Goal: Task Accomplishment & Management: Use online tool/utility

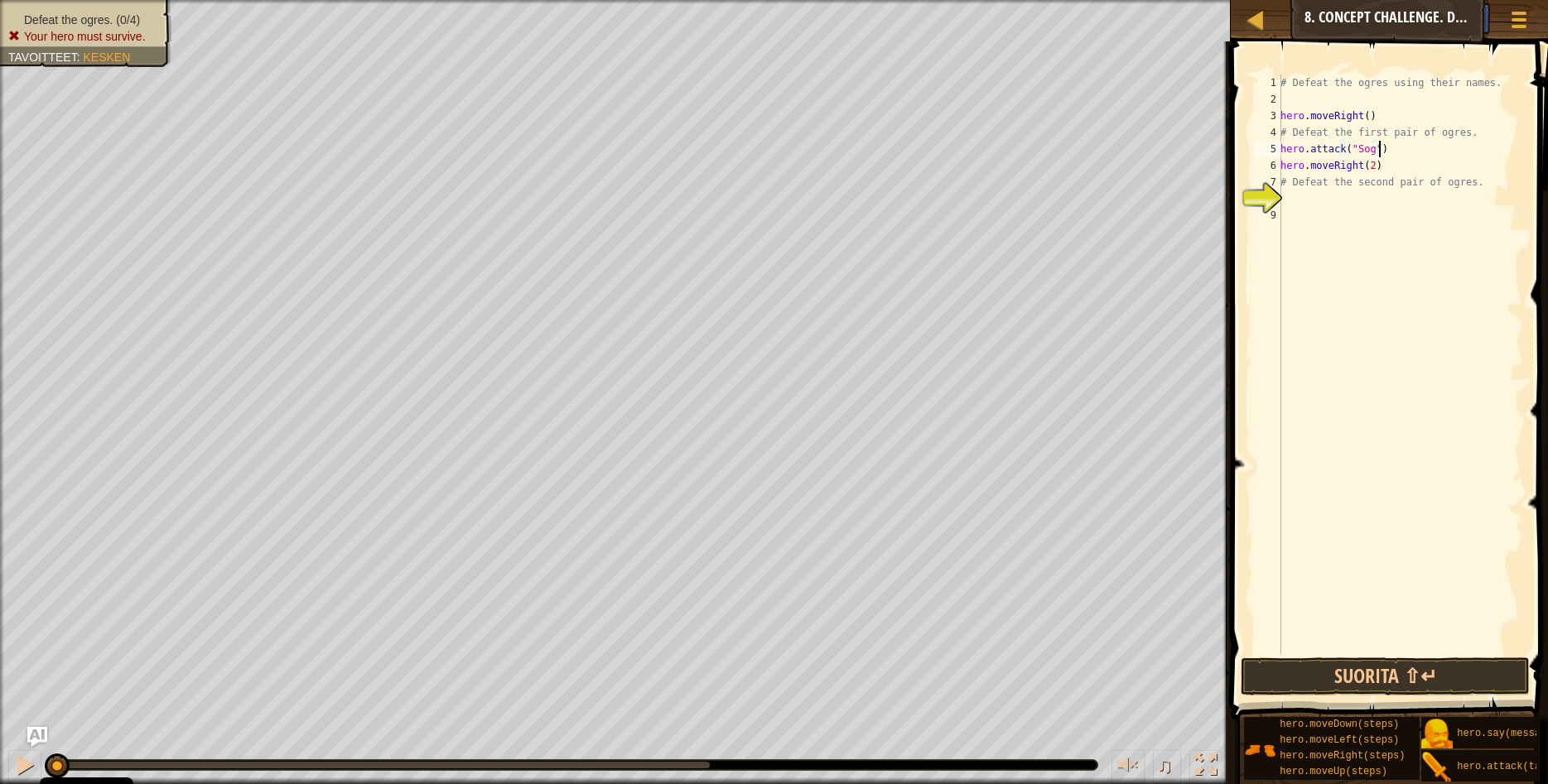
scroll to position [7, 6]
type textarea "hero.attack("Sog")"
type textarea "hero.attack("Gos")"
type textarea "hero.attack("Sog")"
type textarea "# Defeat the second pair of ogres."
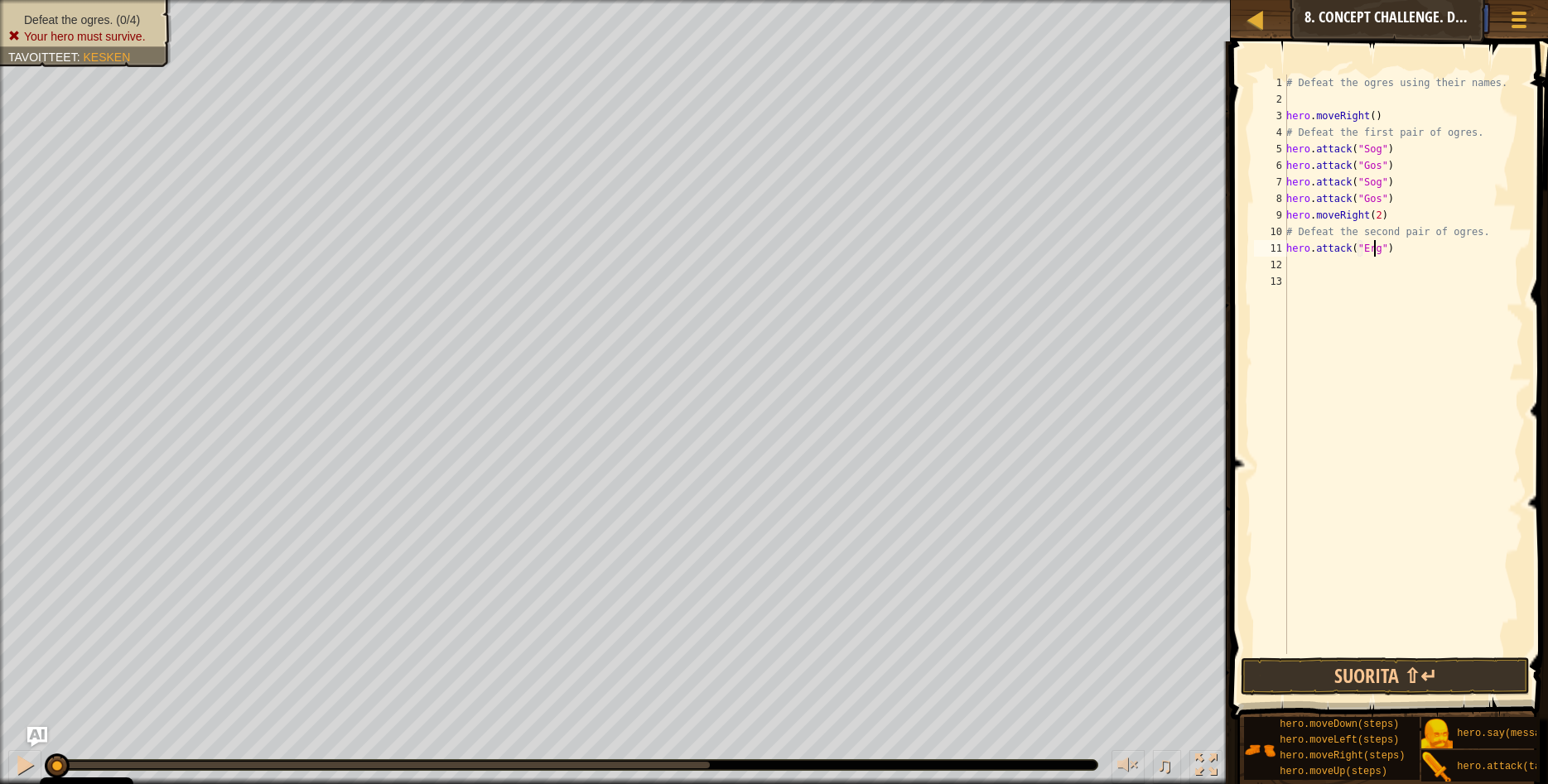
type textarea "hero.attack("Ergo")"
type textarea "hero.attack("Kro")"
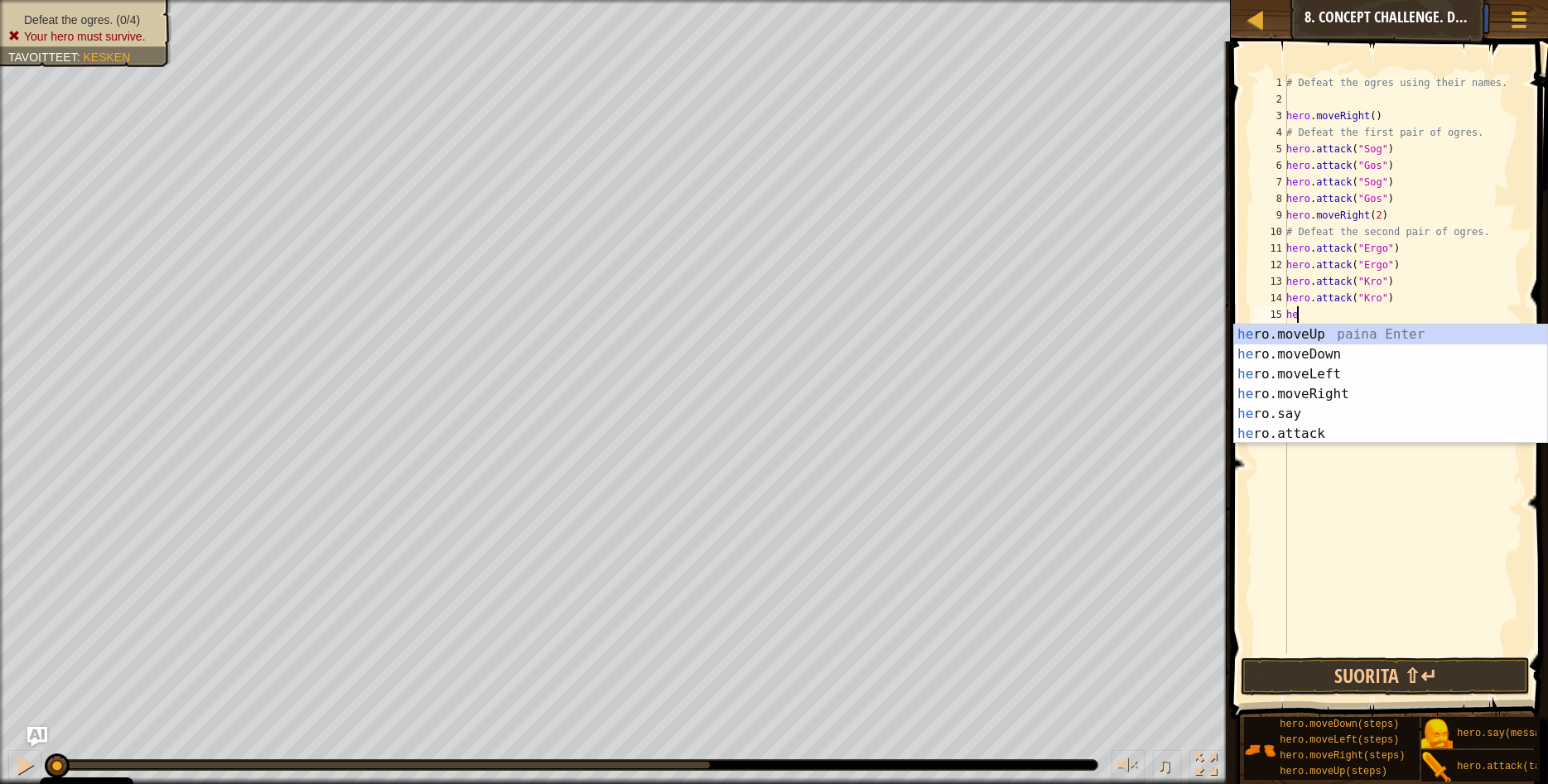
type textarea "hero"
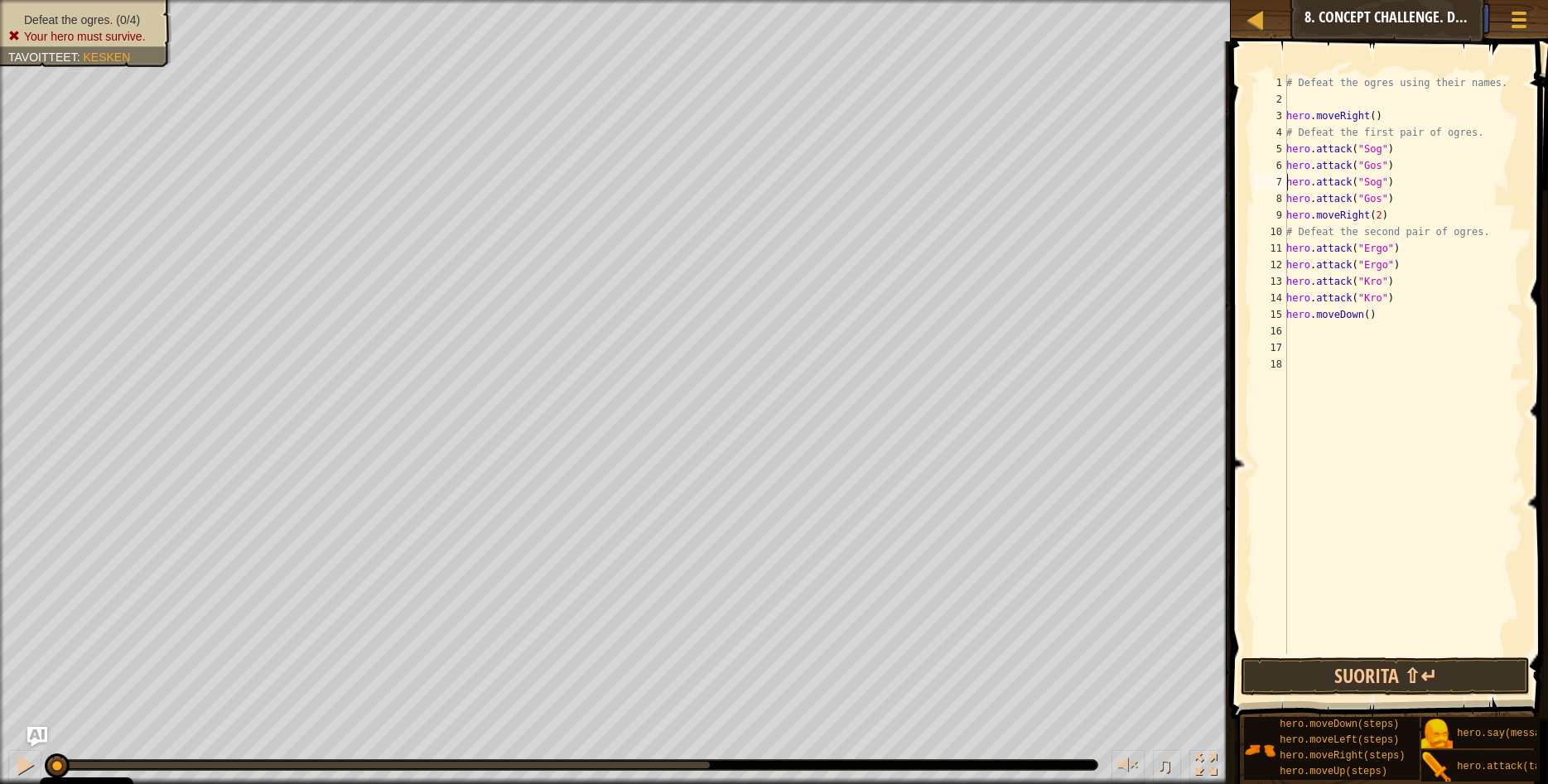
type textarea "hero.attack("Gos")"
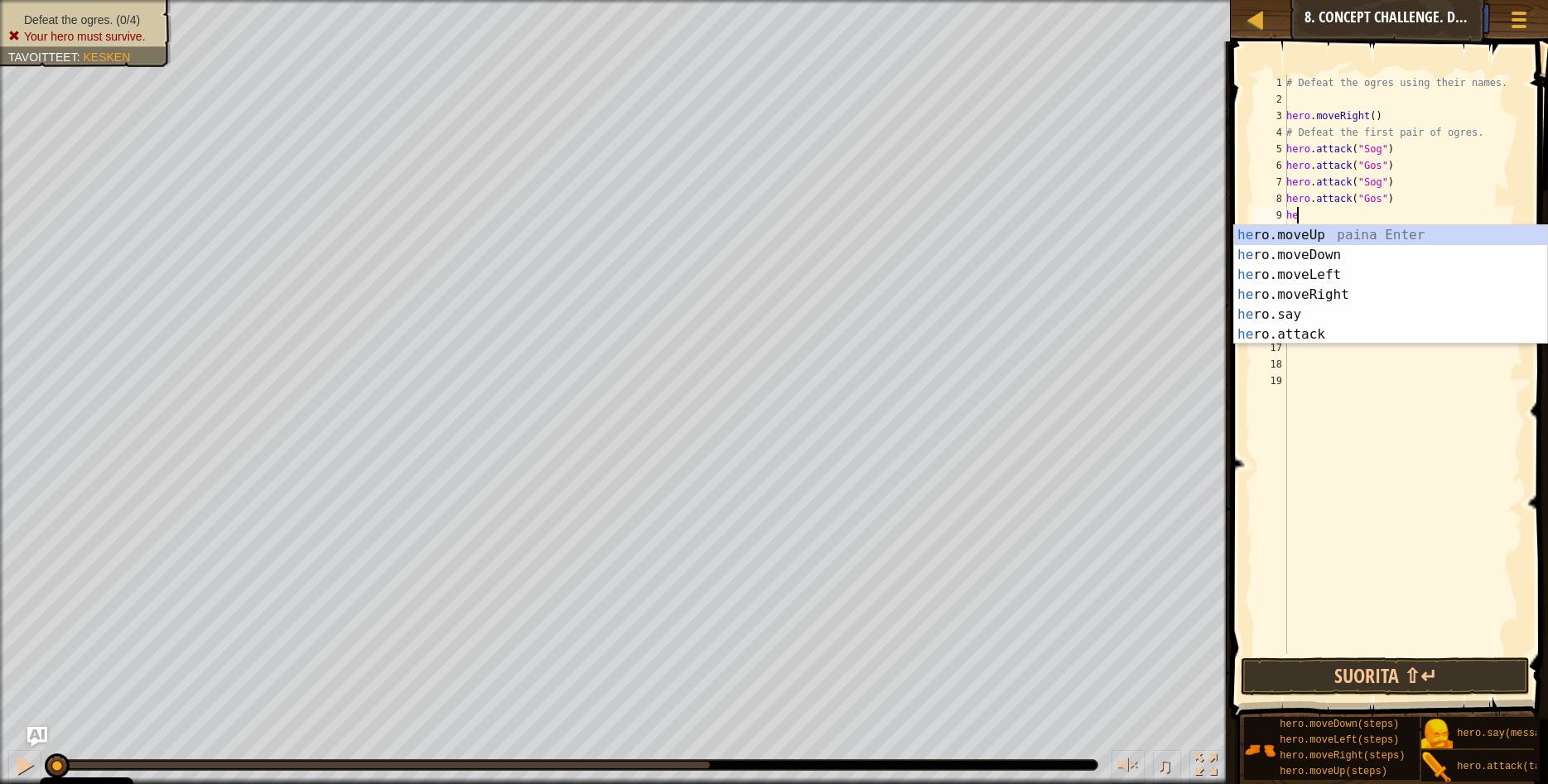
type textarea "her"
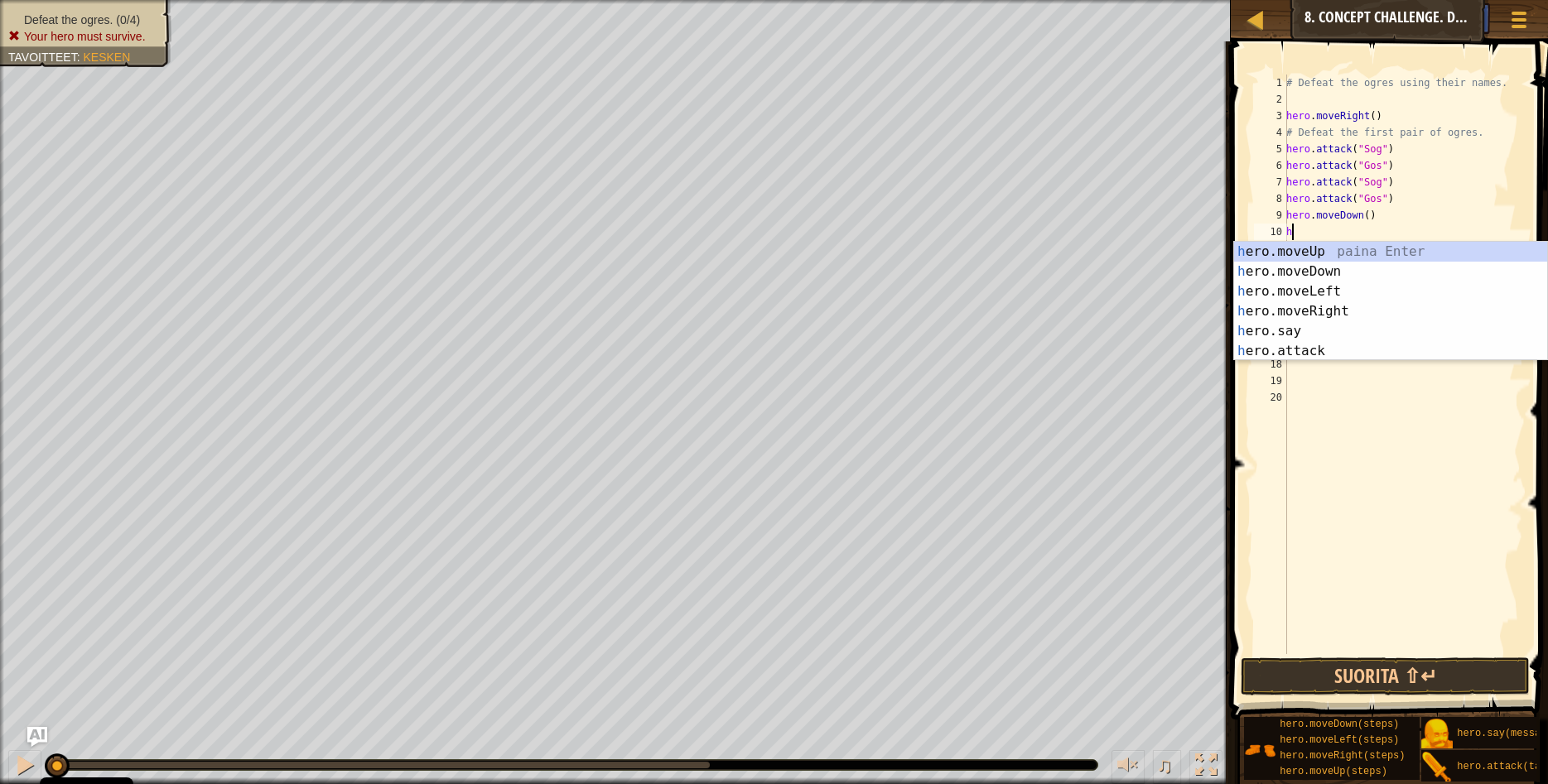
type textarea "he"
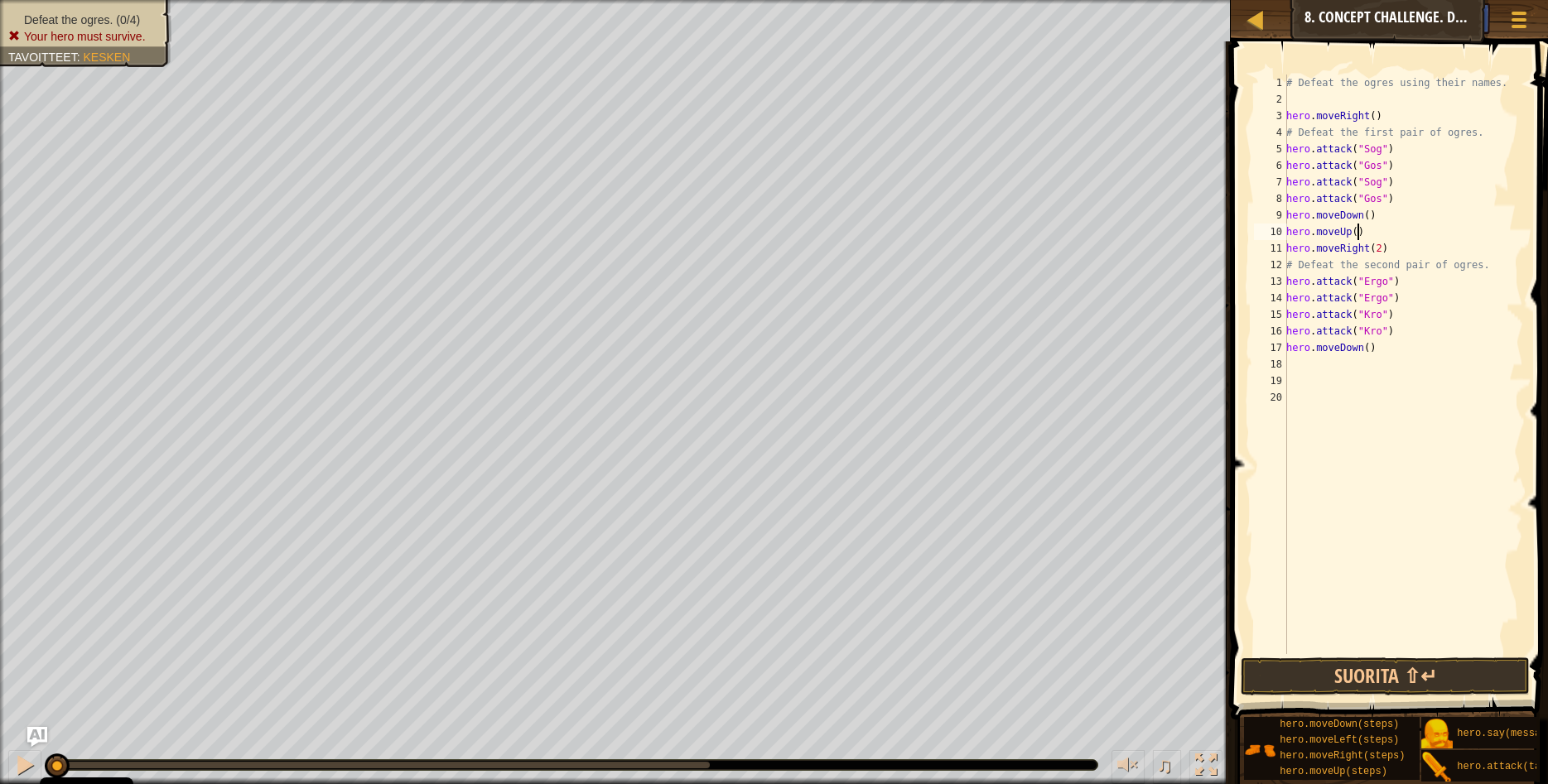
type textarea "hero.moveUp()"
click at [1321, 664] on button "Suorita ⇧↵" at bounding box center [1385, 676] width 289 height 38
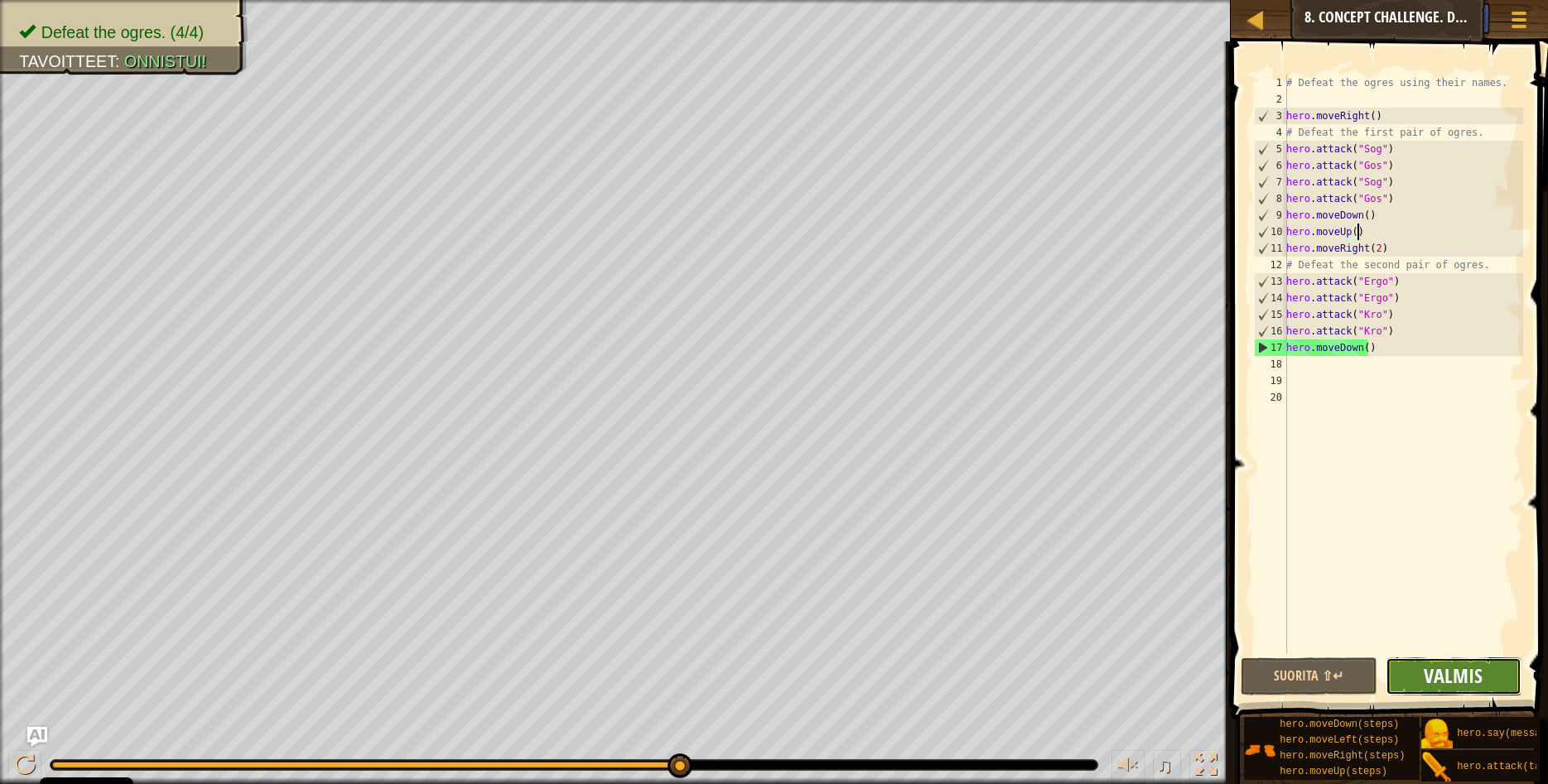
click at [1466, 674] on span "Valmis" at bounding box center [1453, 676] width 59 height 27
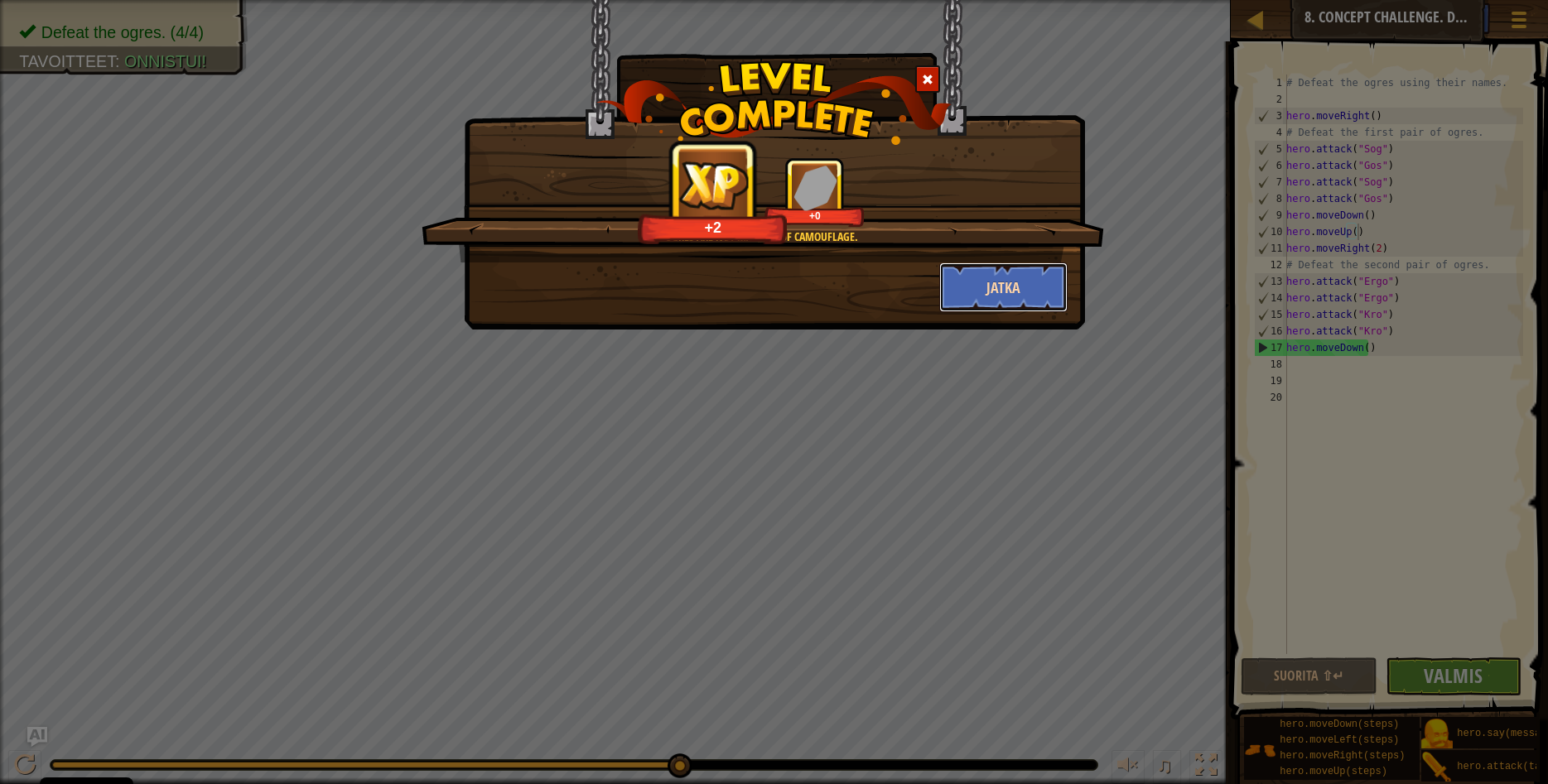
click at [1005, 284] on button "Jatka" at bounding box center [1003, 288] width 129 height 50
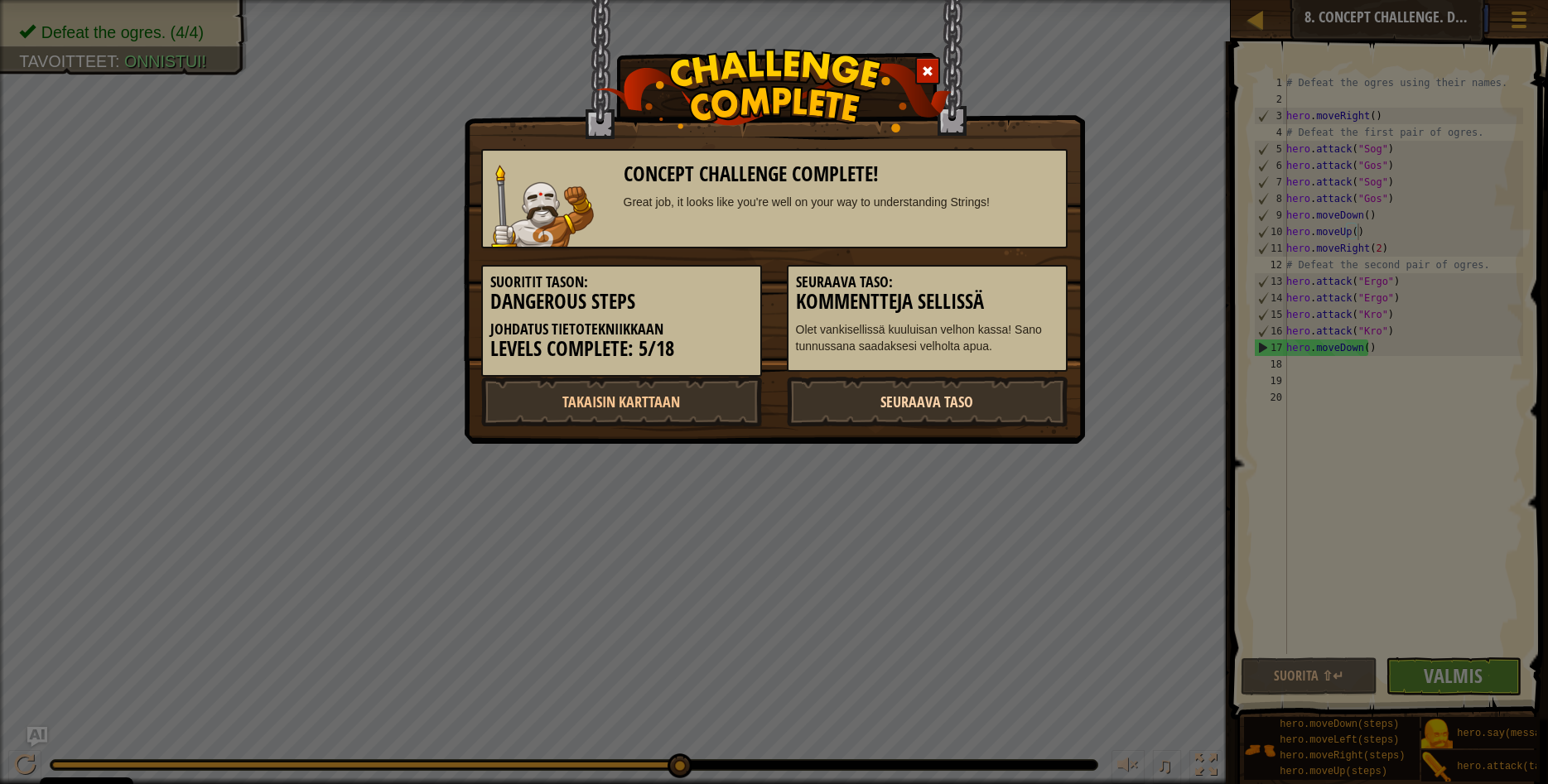
click at [935, 409] on link "Seuraava taso" at bounding box center [927, 401] width 281 height 50
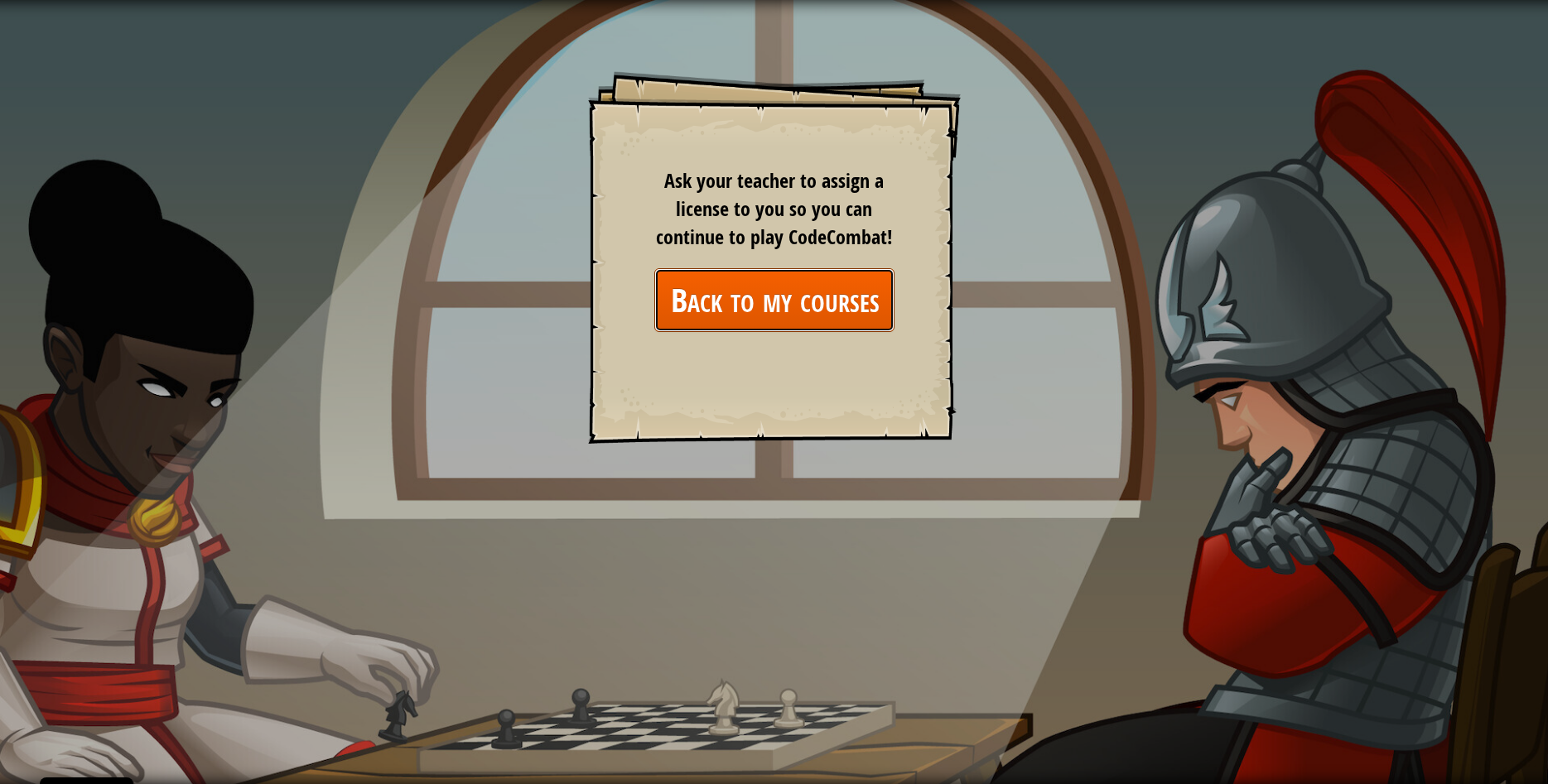
click at [780, 298] on link "Back to my courses" at bounding box center [774, 299] width 241 height 63
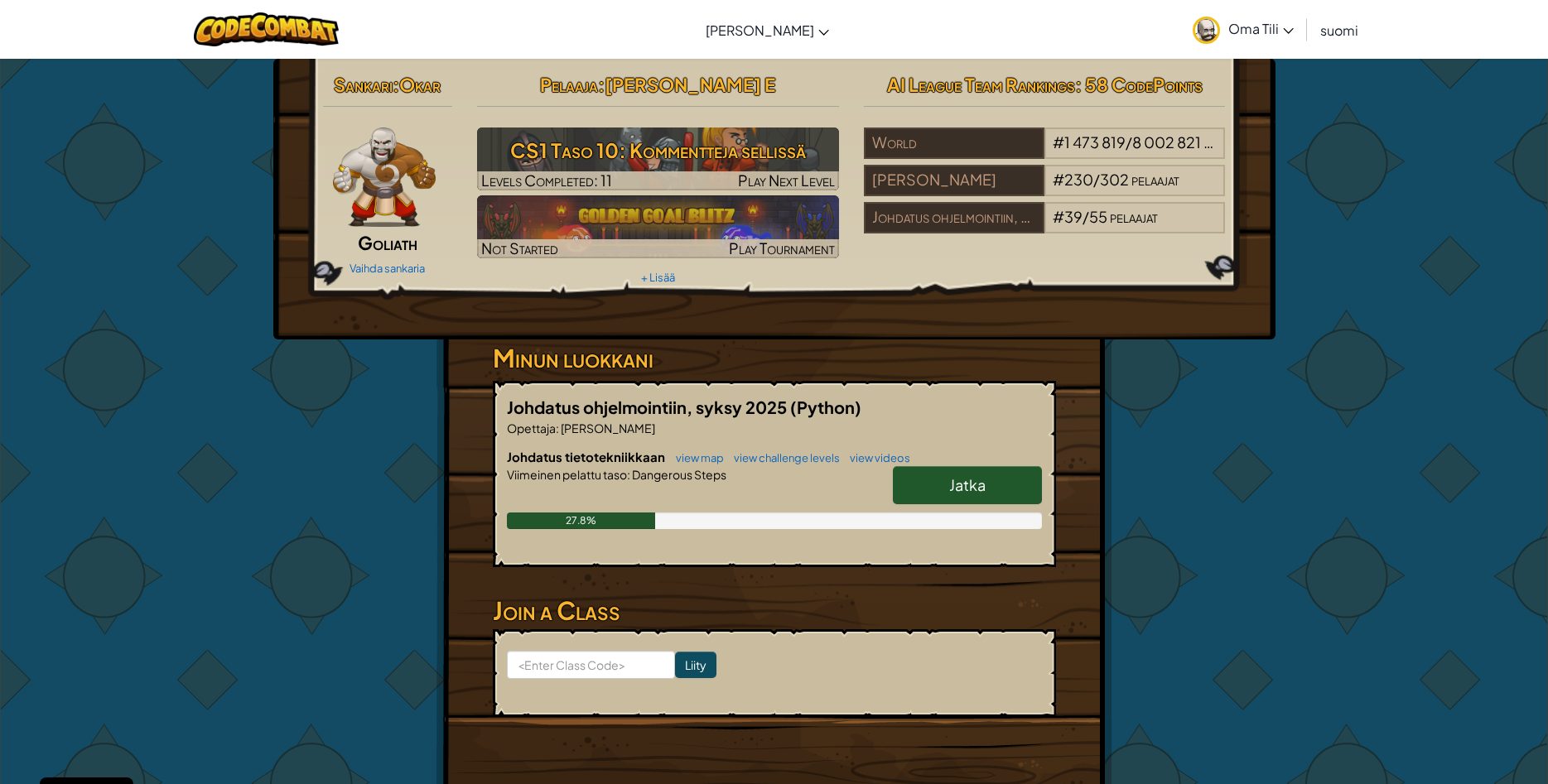
click at [981, 479] on span "Jatka" at bounding box center [967, 485] width 37 height 19
select select "fi"
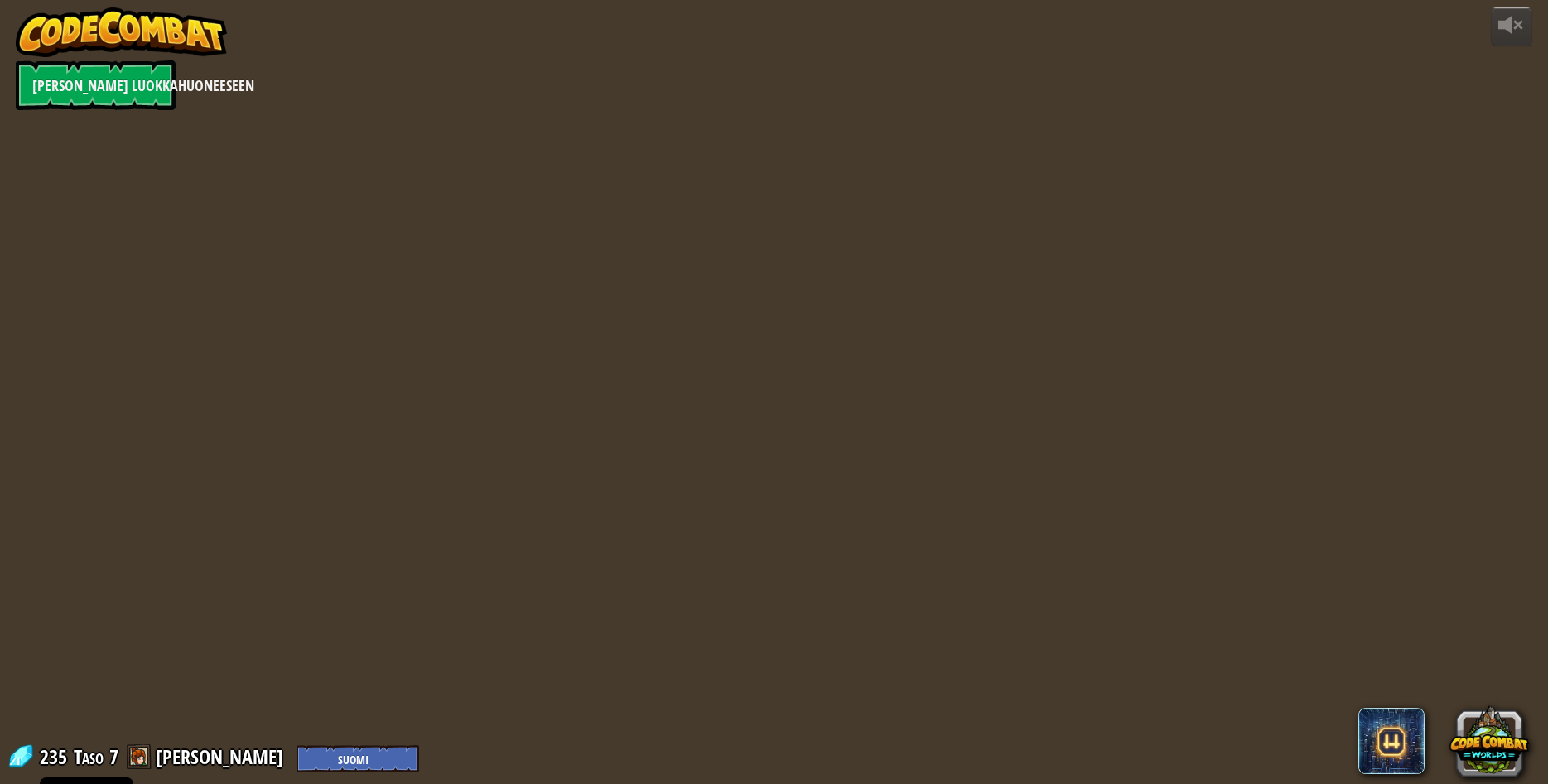
select select "fi"
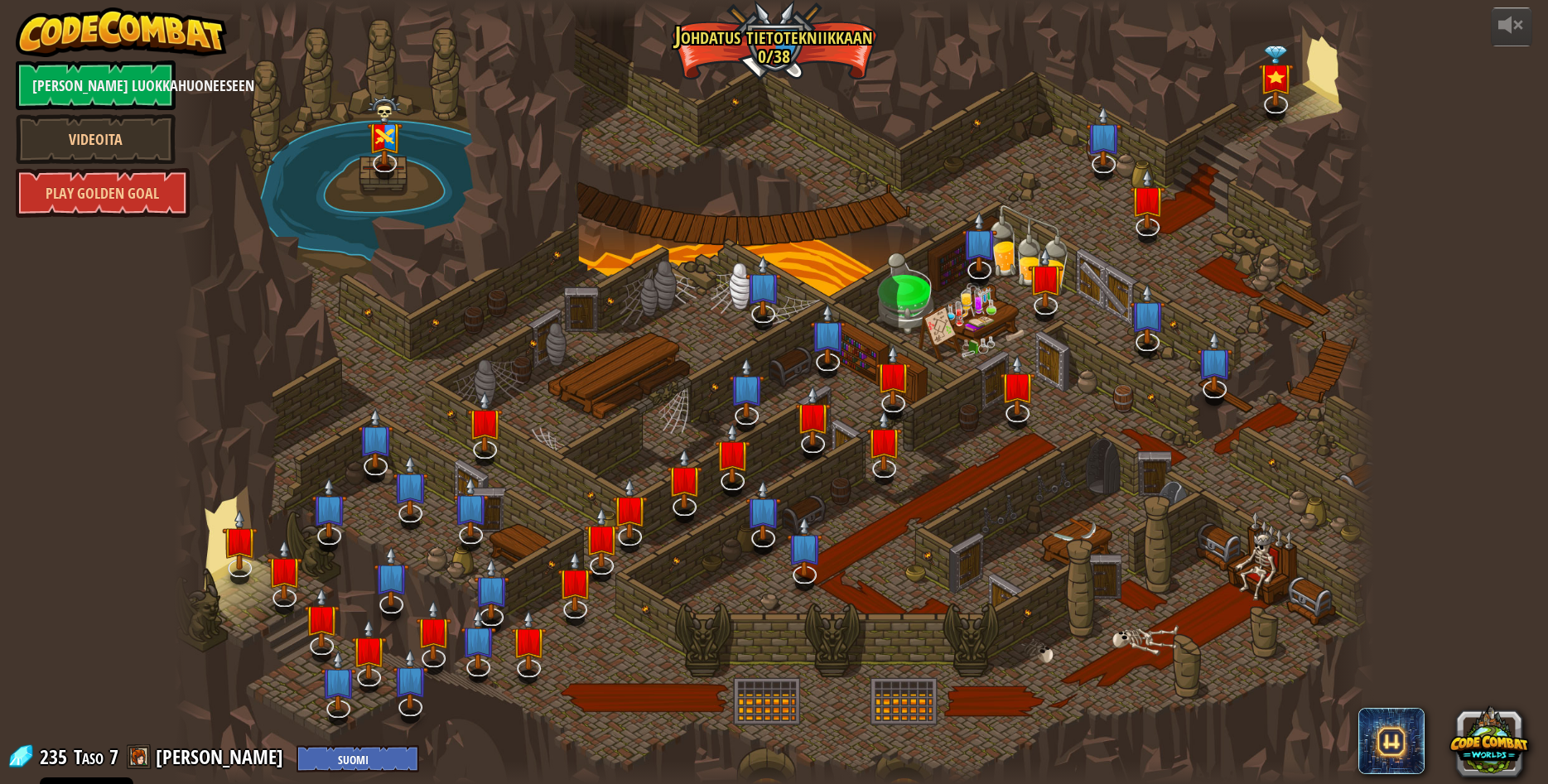
select select "fi"
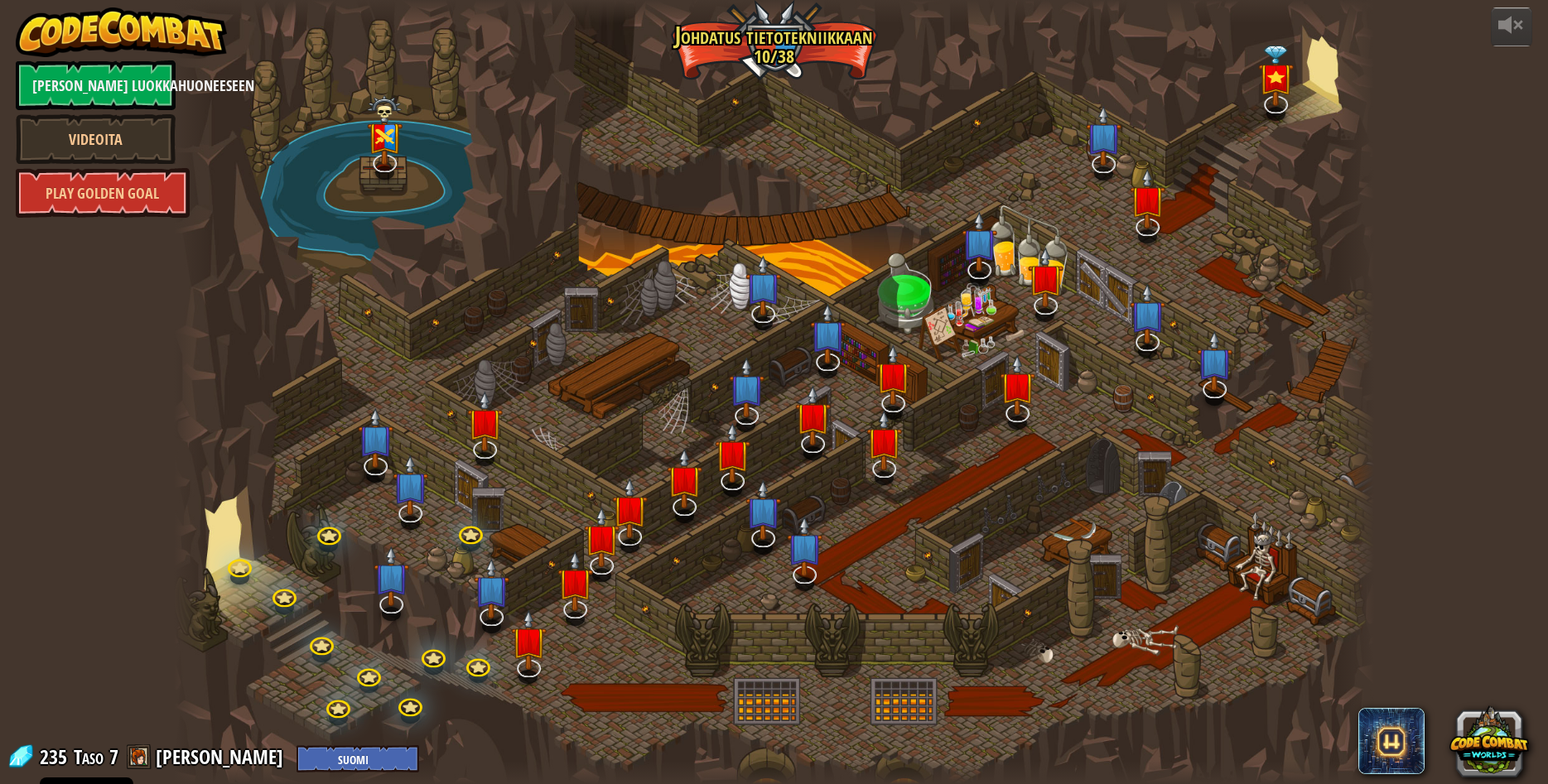
select select "fi"
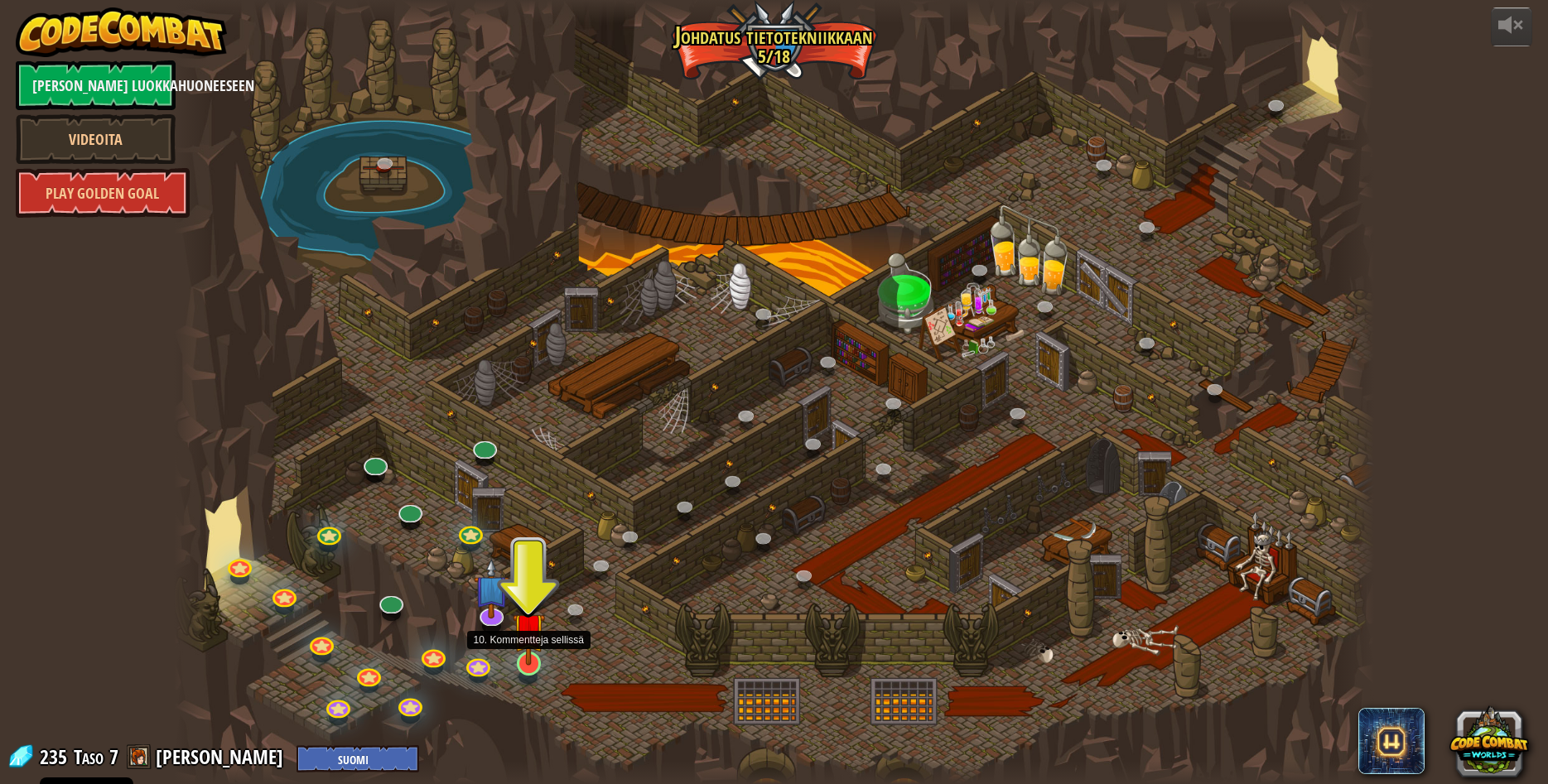
click at [523, 662] on img at bounding box center [529, 628] width 32 height 74
